Goal: Task Accomplishment & Management: Use online tool/utility

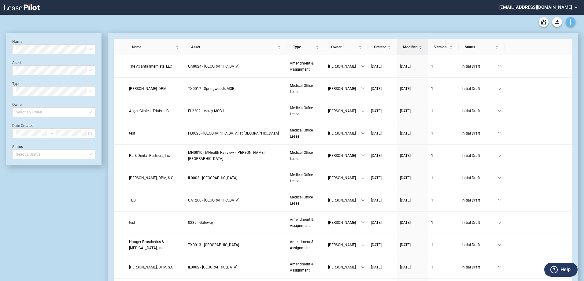
click at [573, 22] on use "Create new document" at bounding box center [571, 22] width 6 height 6
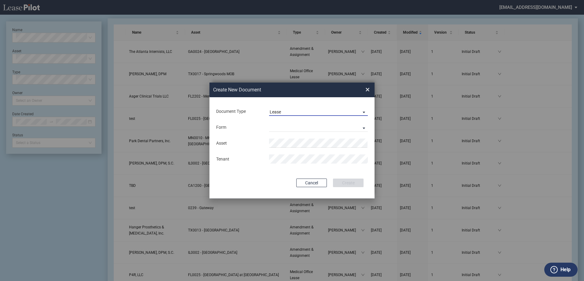
click at [291, 113] on span "Lease" at bounding box center [314, 112] width 88 height 6
click at [293, 123] on div "Amendment" at bounding box center [283, 126] width 26 height 7
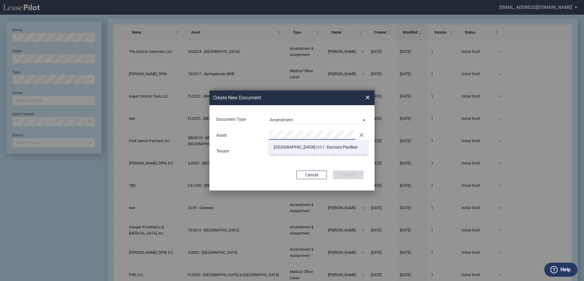
click at [312, 143] on li "TX 0601 - Doctors Pavilion" at bounding box center [318, 147] width 99 height 15
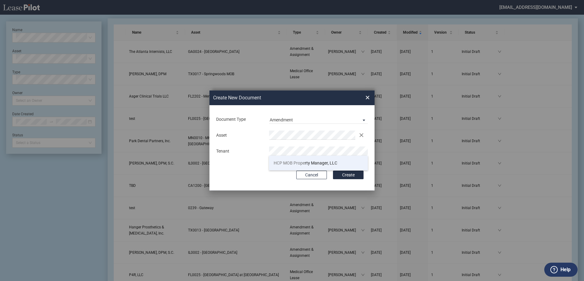
click at [292, 161] on span "HCP MOB Prope" at bounding box center [289, 163] width 31 height 5
click at [254, 165] on div "Document Type Amendment Deal Type Office Deal Type Office Form Amendment & Assi…" at bounding box center [292, 147] width 165 height 85
click at [344, 177] on button "Create" at bounding box center [348, 175] width 31 height 9
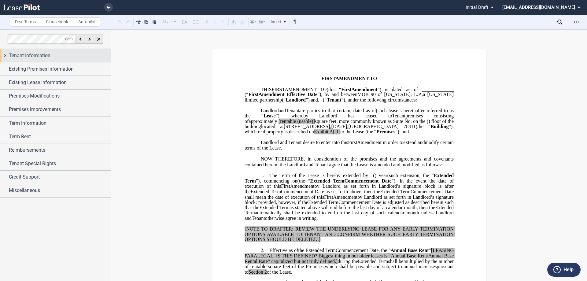
click at [77, 52] on div "Tenant Information" at bounding box center [60, 55] width 102 height 7
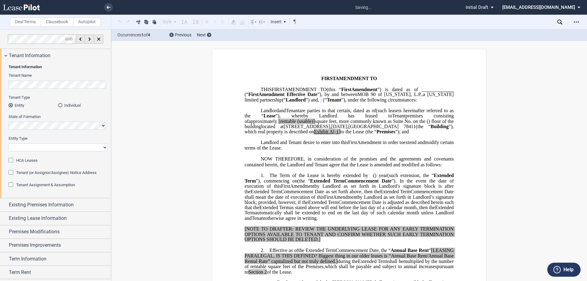
click at [43, 147] on select "Corporation Limited Liability Company General Partnership Limited Partnership O…" at bounding box center [58, 147] width 99 height 8
select select "limited liability company"
click at [9, 143] on select "Corporation Limited Liability Company General Partnership Limited Partnership O…" at bounding box center [58, 147] width 99 height 8
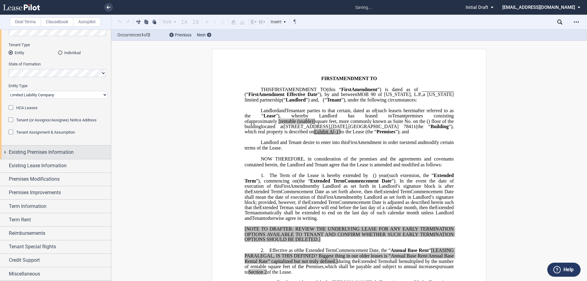
click at [54, 155] on span "Existing Premises Information" at bounding box center [41, 152] width 65 height 7
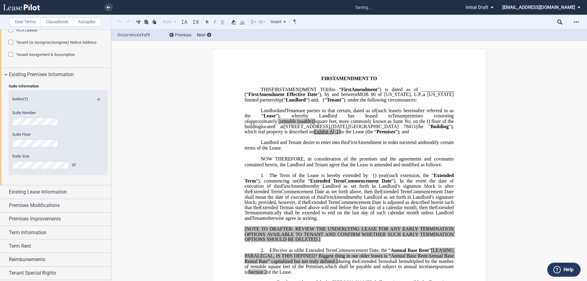
scroll to position [144, 0]
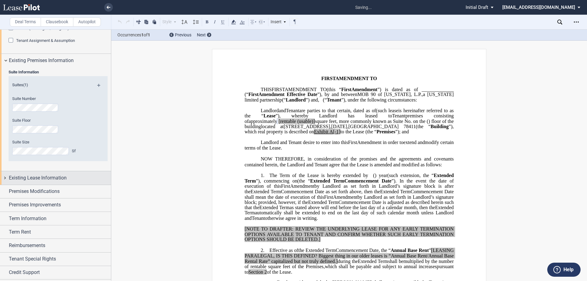
click at [44, 175] on span "Existing Lease Information" at bounding box center [38, 177] width 58 height 7
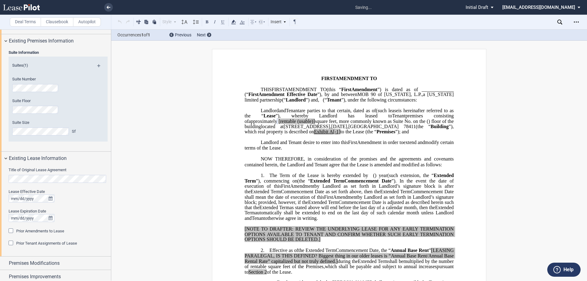
scroll to position [175, 0]
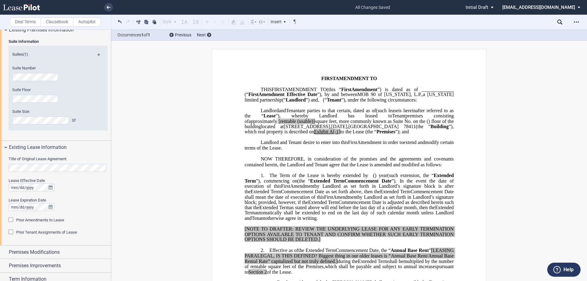
click at [0, 153] on html ".bocls-1{fill:#26354a;fill-rule:evenodd} Loading... × all changes saved Pending…" at bounding box center [293, 140] width 587 height 281
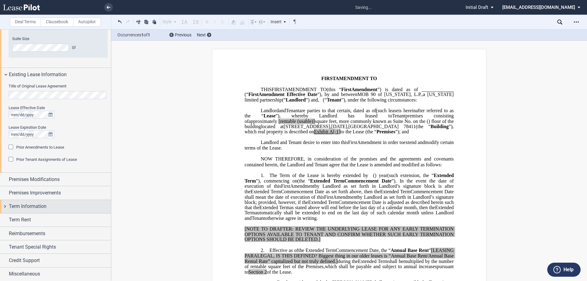
scroll to position [248, 0]
click at [58, 208] on div "Term Information" at bounding box center [60, 206] width 102 height 7
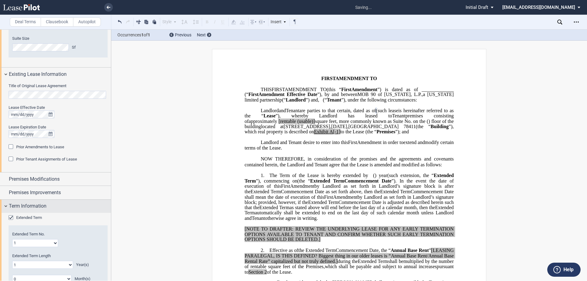
scroll to position [268, 0]
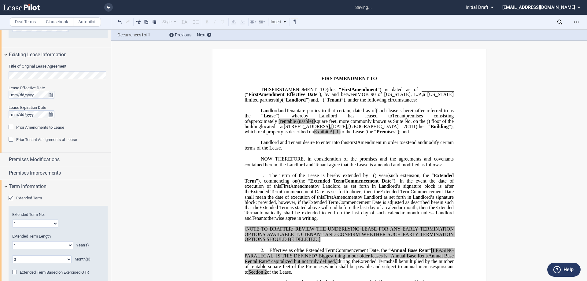
click at [34, 196] on span "Extended Term" at bounding box center [29, 198] width 26 height 5
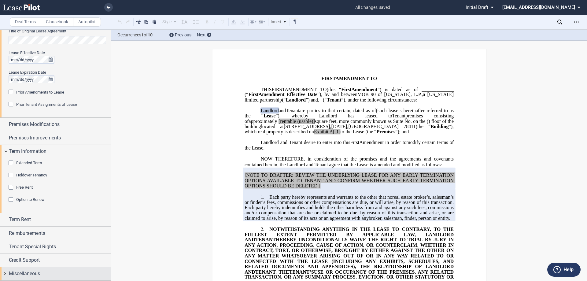
click at [51, 271] on div "Miscellaneous" at bounding box center [60, 273] width 102 height 7
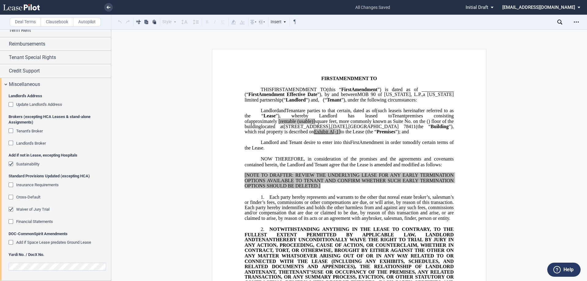
click at [35, 209] on span "Waiver of Jury Trial" at bounding box center [32, 209] width 33 height 5
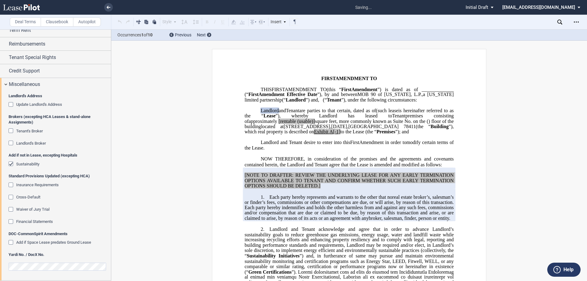
click at [32, 161] on div "Add if not in Lease, excepting Hospitals Sustainability" at bounding box center [58, 163] width 99 height 21
click at [28, 163] on span "Sustainability" at bounding box center [27, 164] width 23 height 5
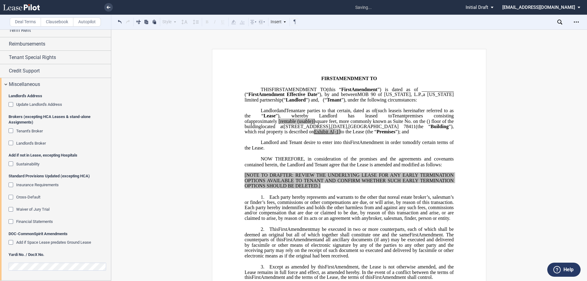
click at [18, 273] on editor-control at bounding box center [58, 269] width 99 height 16
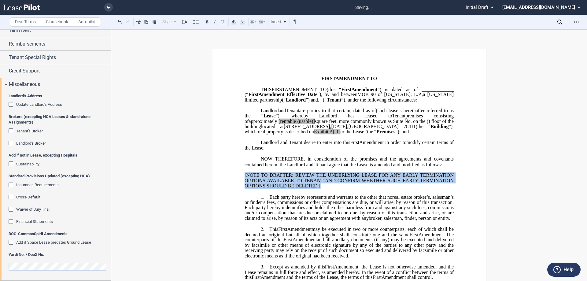
drag, startPoint x: 324, startPoint y: 196, endPoint x: 245, endPoint y: 179, distance: 80.5
click at [245, 179] on div "﻿ [NOTE TO DRAFTER: REVIEW THE UNDERLYING LEASE FOR ANY EARLY TERMINATION OPTIO…" at bounding box center [349, 178] width 209 height 21
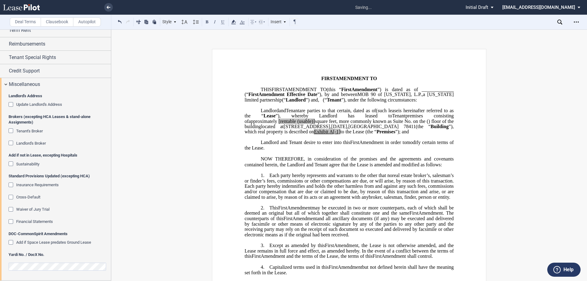
click at [296, 124] on span "[rentable" at bounding box center [287, 121] width 17 height 6
drag, startPoint x: 381, startPoint y: 127, endPoint x: 362, endPoint y: 125, distance: 18.4
click at [362, 125] on span "approximately ﻿ ﻿ rentable (usable)] square feet, more commonly known as Suite …" at bounding box center [350, 123] width 210 height 11
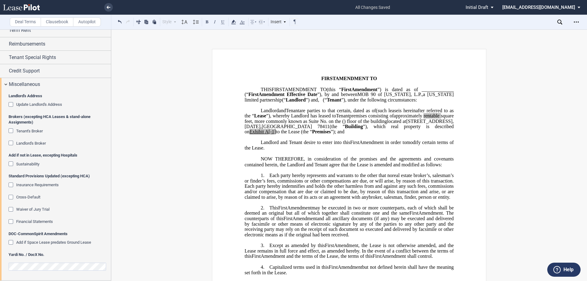
click at [312, 135] on span "to the Lease (the “" at bounding box center [294, 132] width 36 height 6
click at [576, 23] on icon "Open Lease options menu" at bounding box center [576, 22] width 5 height 5
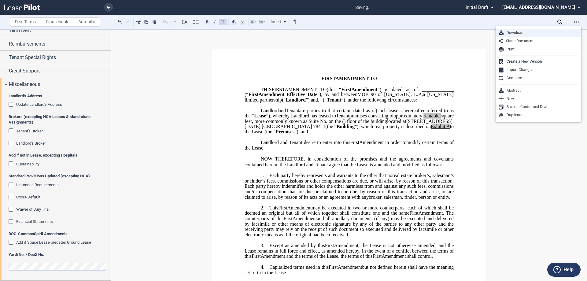
click at [516, 33] on div "Download" at bounding box center [541, 32] width 75 height 5
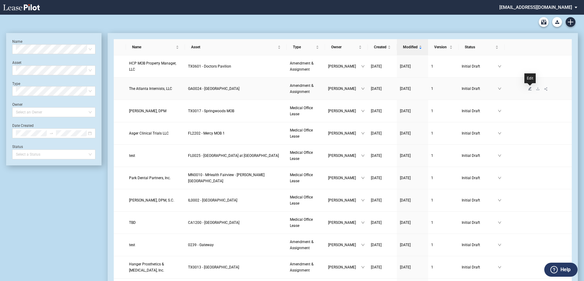
click at [530, 88] on icon "edit" at bounding box center [530, 89] width 4 height 4
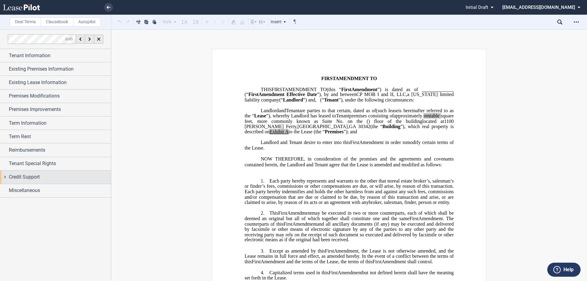
click at [53, 172] on div "Credit Support" at bounding box center [55, 177] width 111 height 13
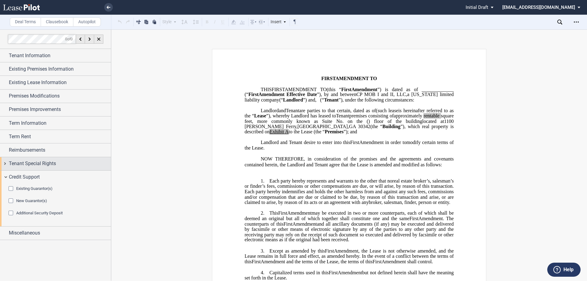
click at [58, 163] on div "Tenant Special Rights" at bounding box center [60, 163] width 102 height 7
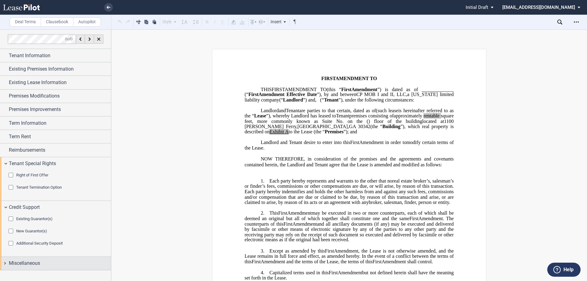
click at [42, 263] on div "Miscellaneous" at bounding box center [60, 263] width 102 height 7
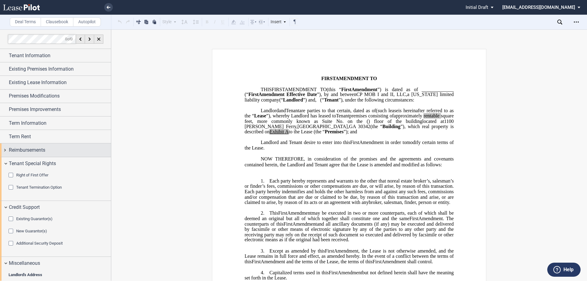
click at [61, 149] on div "Reimbursements" at bounding box center [60, 150] width 102 height 7
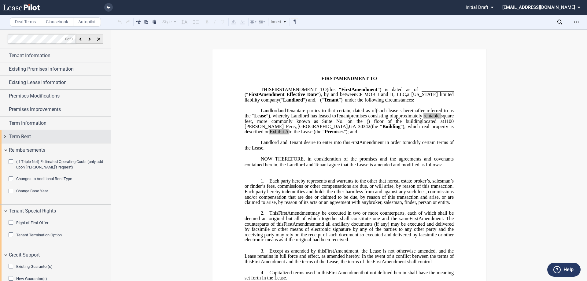
click at [60, 137] on div "Term Rent" at bounding box center [60, 136] width 102 height 7
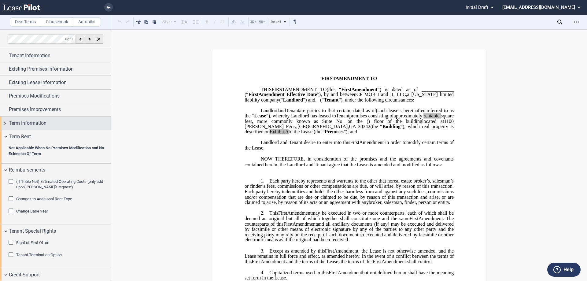
click at [67, 117] on div "Term Information" at bounding box center [55, 123] width 111 height 13
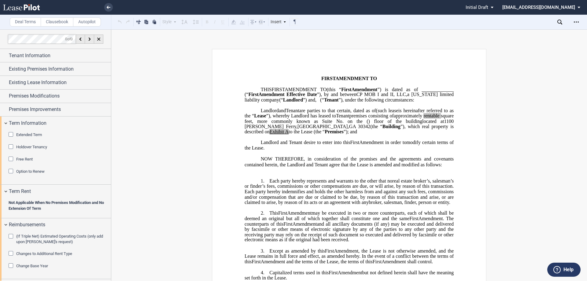
click at [31, 174] on div "Option to Renew" at bounding box center [30, 172] width 28 height 6
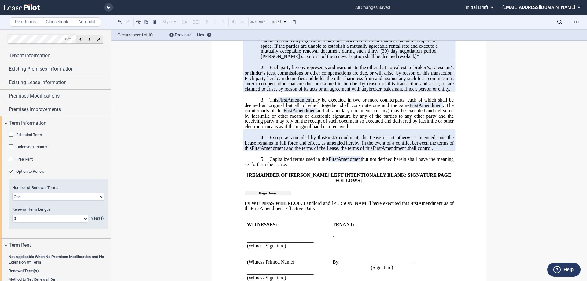
scroll to position [459, 0]
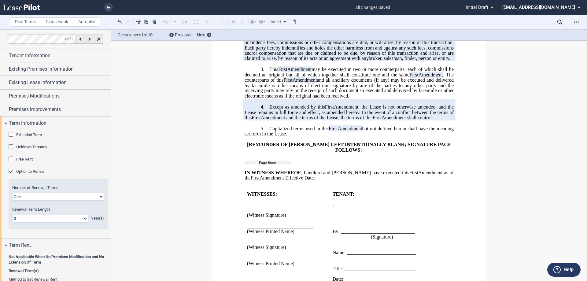
click at [23, 6] on icon at bounding box center [21, 7] width 37 height 6
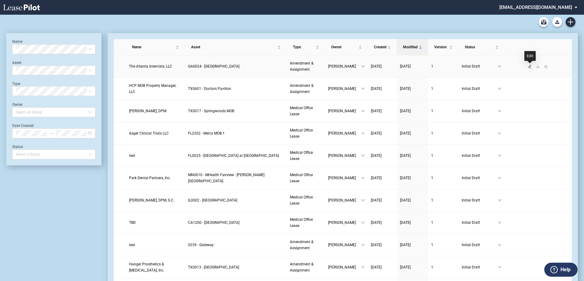
click at [531, 67] on icon "edit" at bounding box center [530, 67] width 4 height 4
click at [530, 157] on icon "edit" at bounding box center [530, 156] width 4 height 4
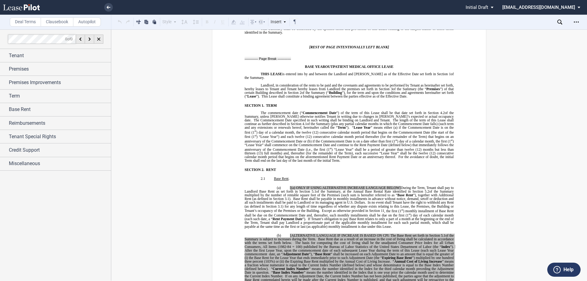
scroll to position [367, 0]
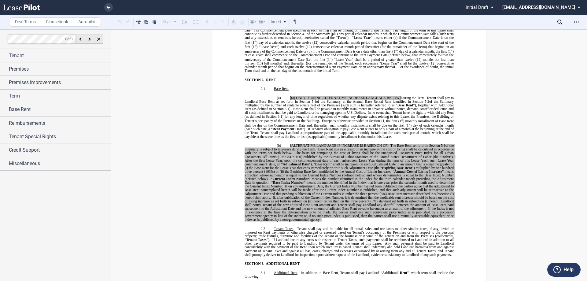
click at [295, 180] on span "Current Index Number" at bounding box center [291, 179] width 36 height 4
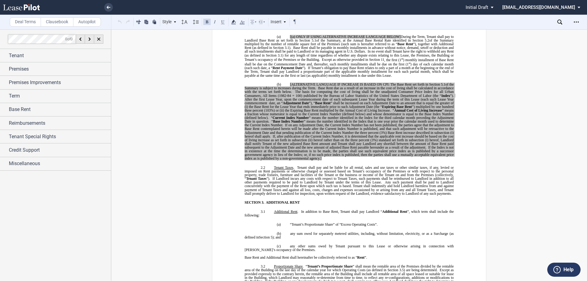
scroll to position [245, 0]
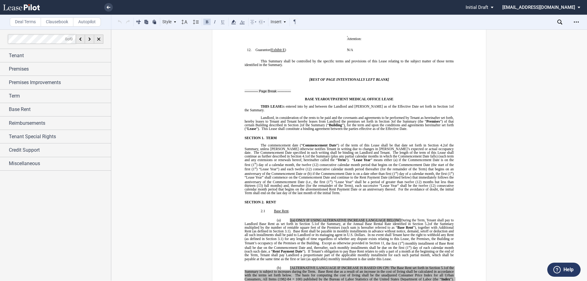
click at [12, 9] on icon at bounding box center [21, 7] width 37 height 6
